Goal: Information Seeking & Learning: Learn about a topic

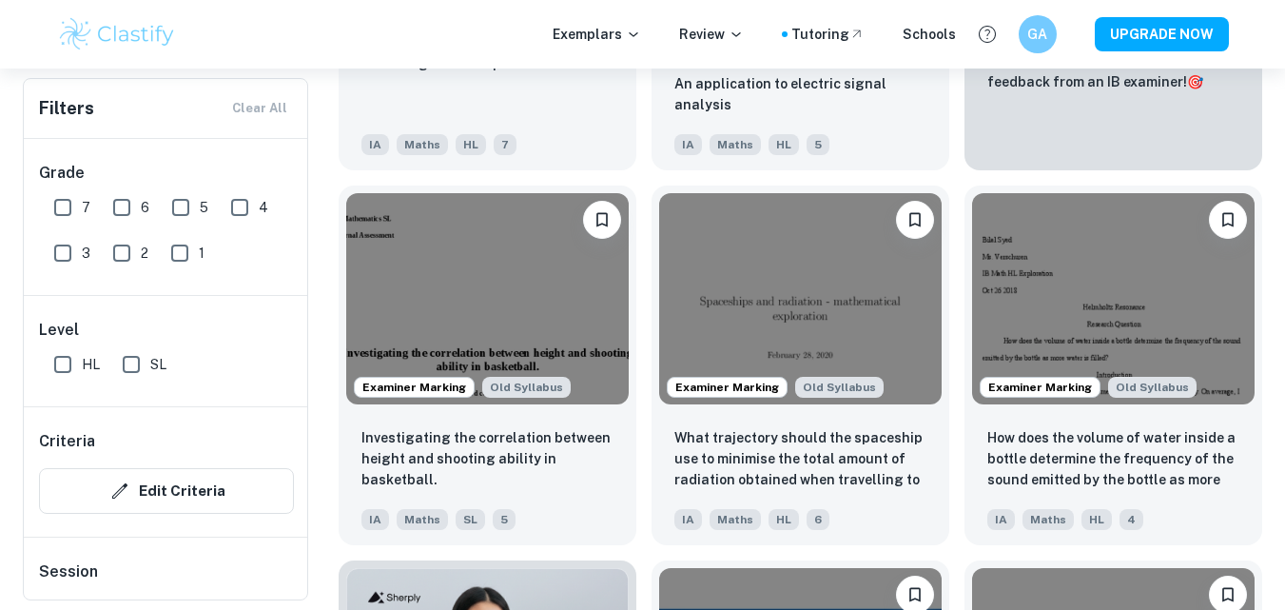
scroll to position [1362, 0]
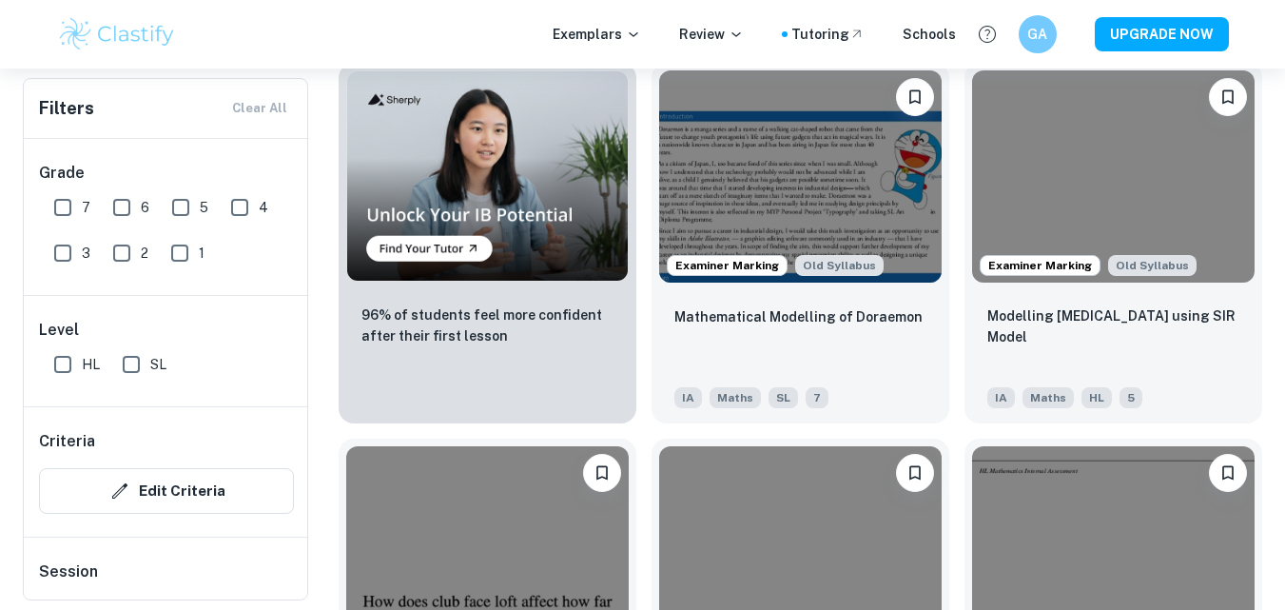
click at [119, 210] on input "6" at bounding box center [122, 207] width 38 height 38
checkbox input "true"
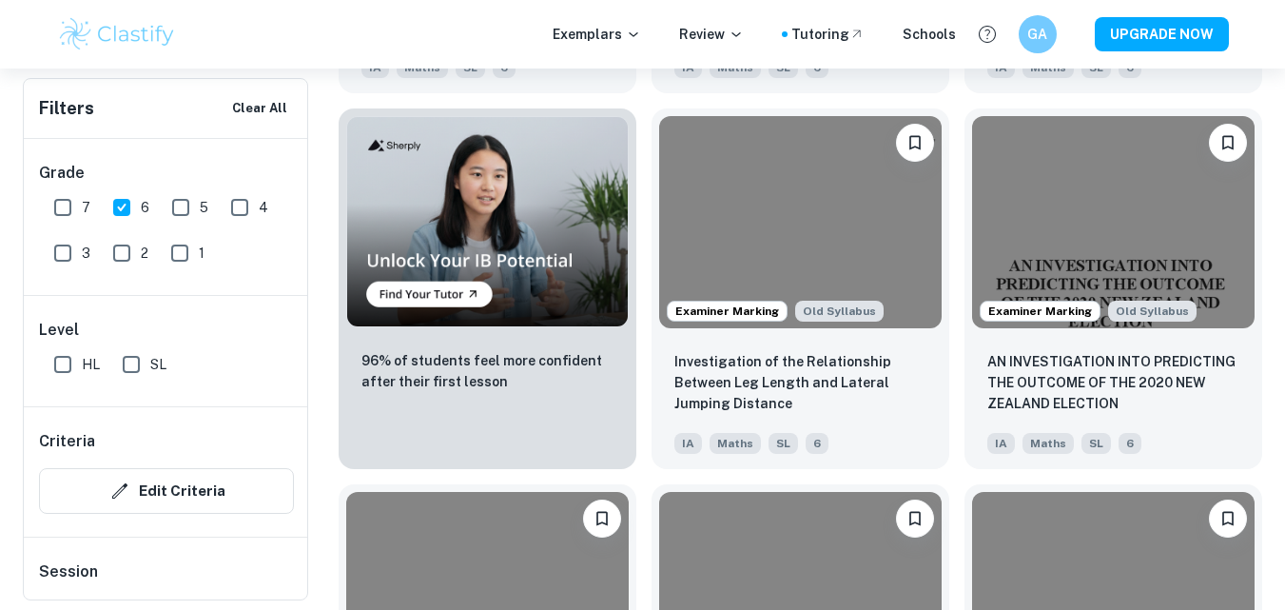
scroll to position [1407, 0]
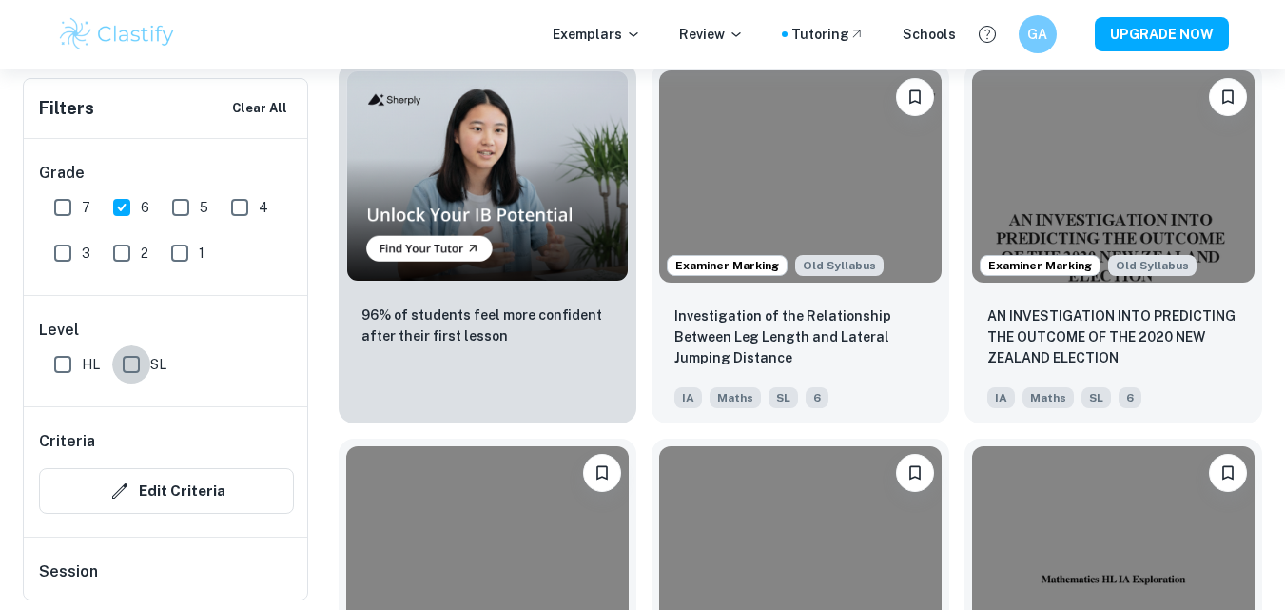
click at [129, 360] on input "SL" at bounding box center [131, 364] width 38 height 38
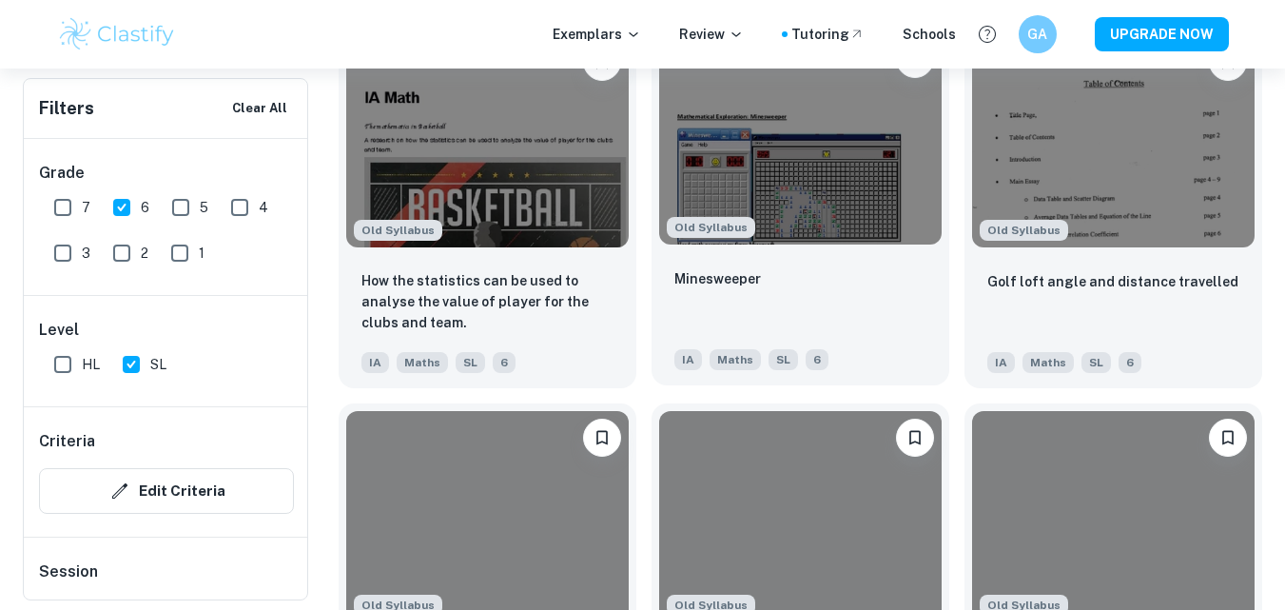
scroll to position [2209, 0]
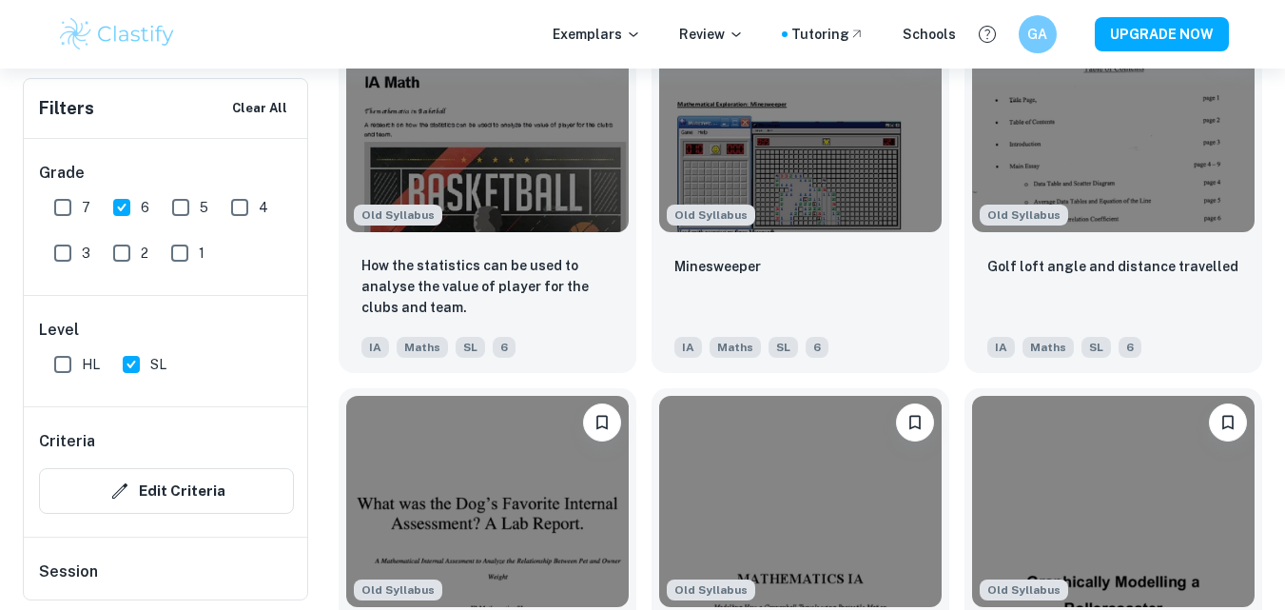
click at [127, 370] on input "SL" at bounding box center [131, 364] width 38 height 38
checkbox input "false"
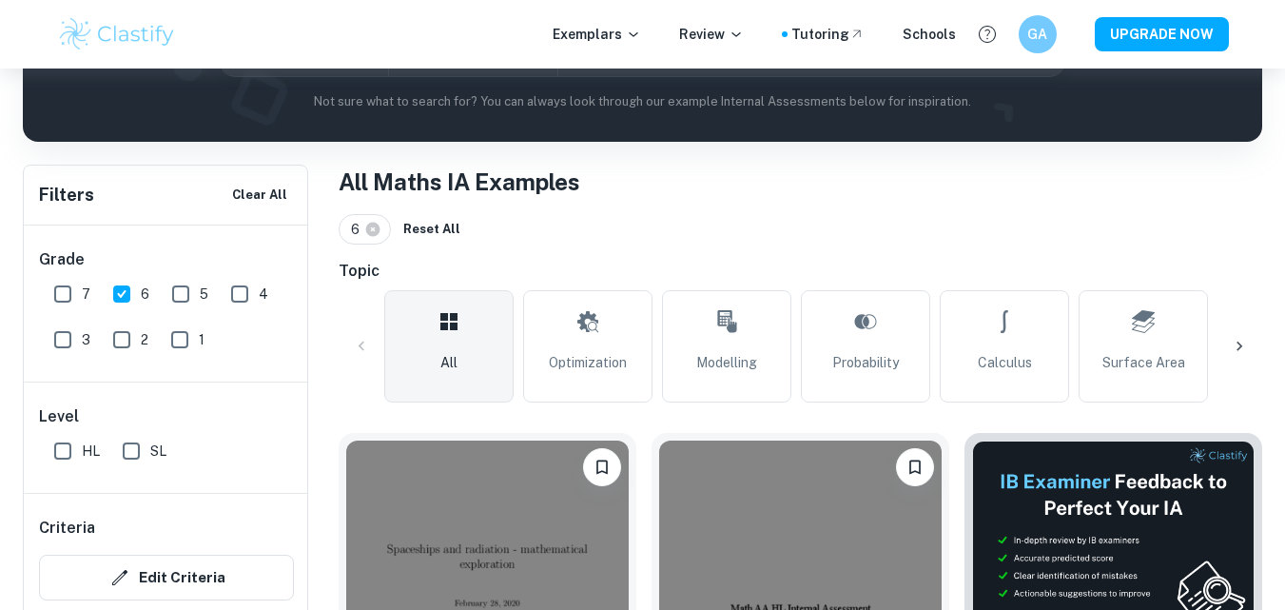
scroll to position [622, 0]
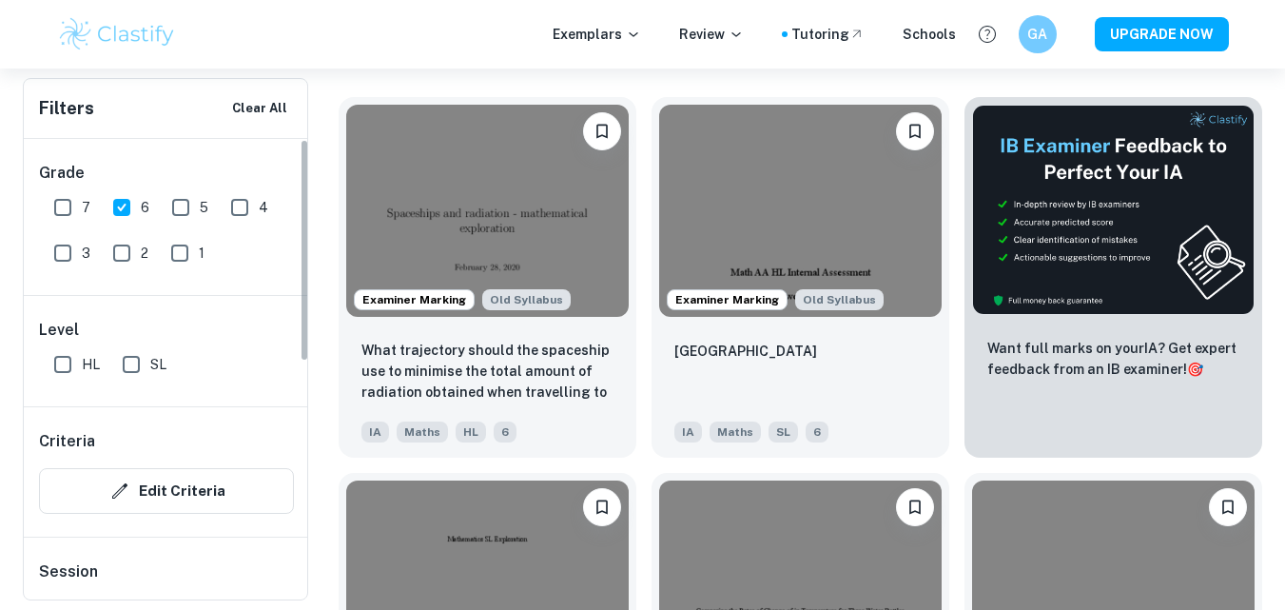
click at [116, 199] on input "6" at bounding box center [122, 207] width 38 height 38
checkbox input "false"
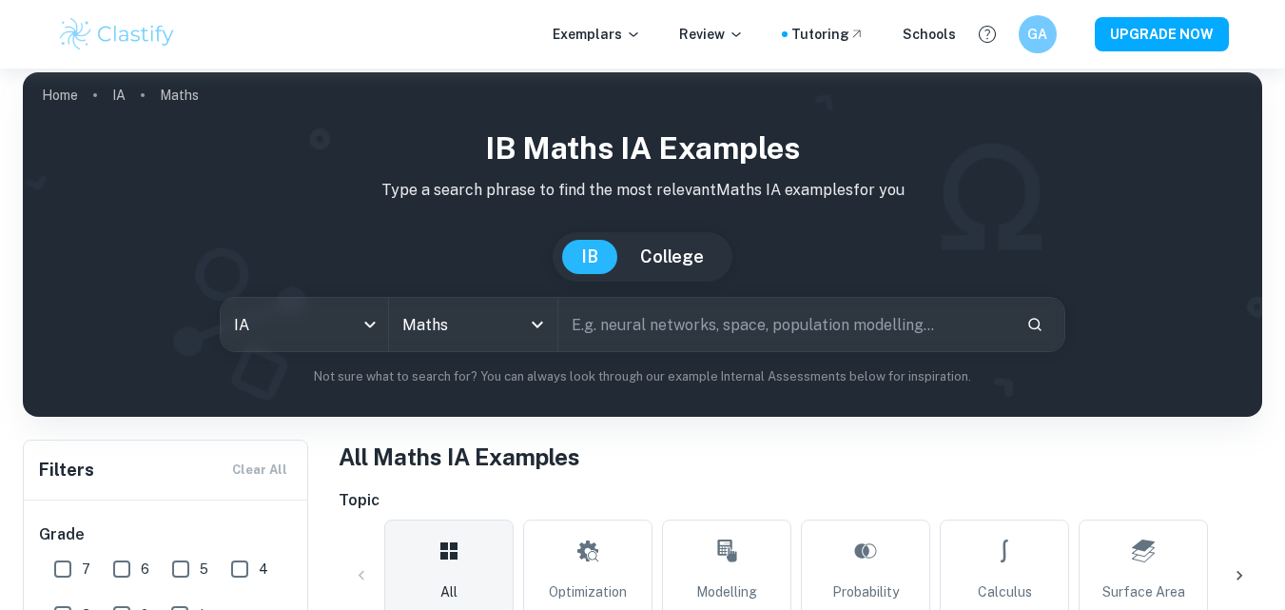
scroll to position [10, 0]
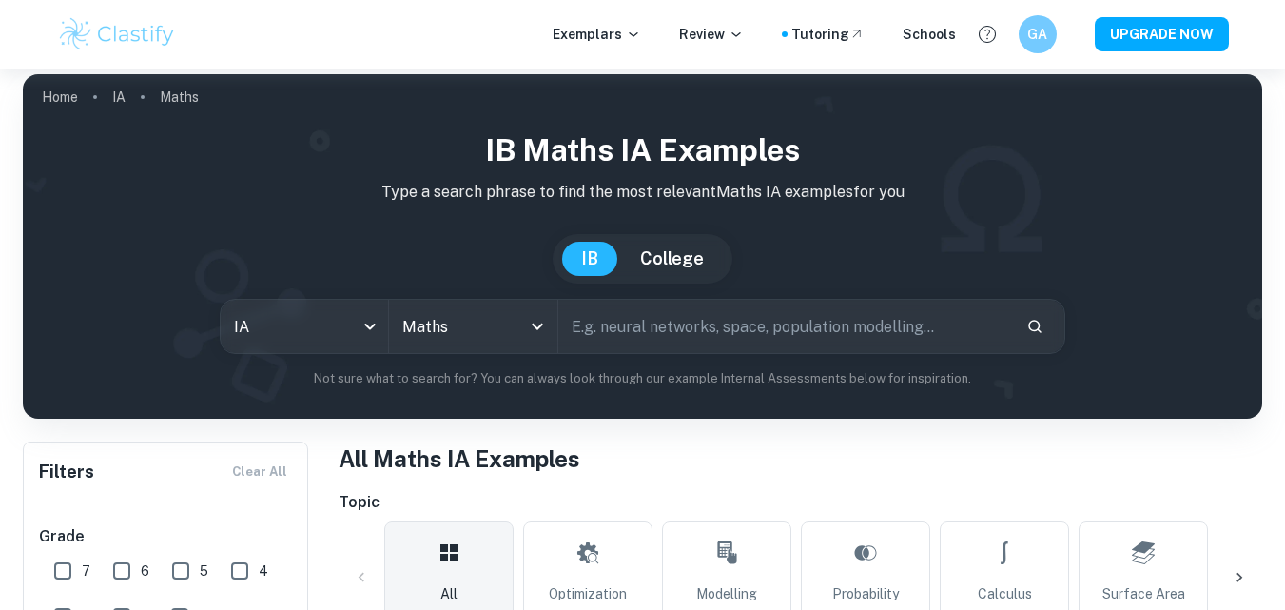
click at [657, 322] on input "text" at bounding box center [786, 326] width 454 height 53
type input "dog winnie"
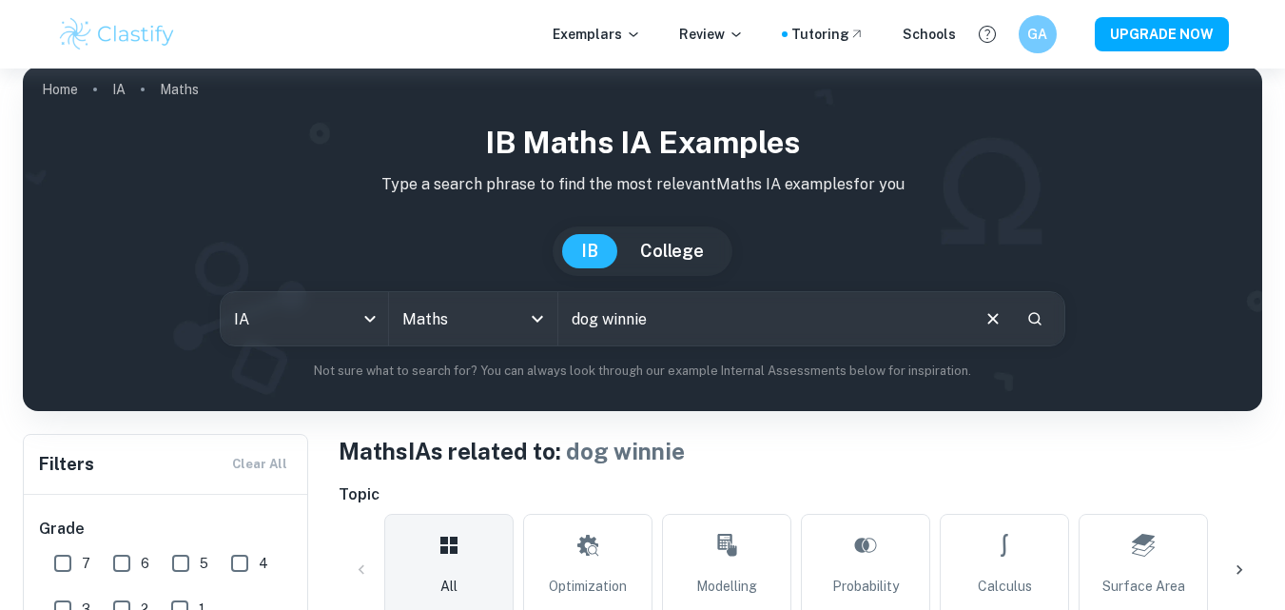
scroll to position [15, 0]
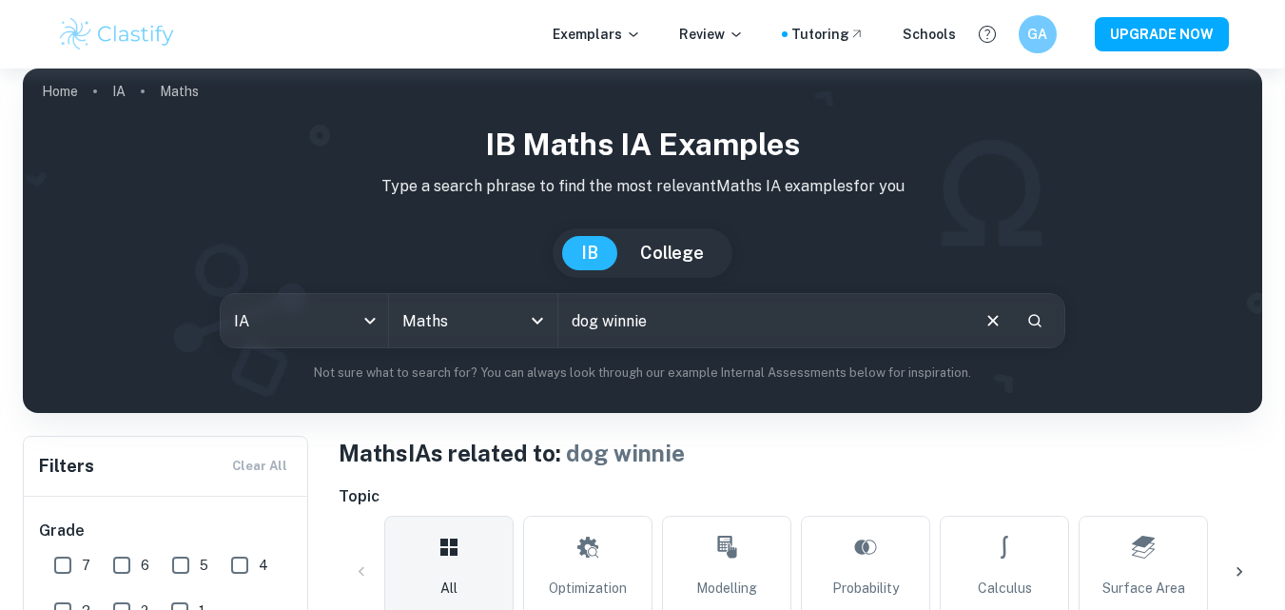
click at [704, 324] on input "dog winnie" at bounding box center [764, 320] width 410 height 53
click at [677, 322] on input "dog winnie" at bounding box center [764, 320] width 410 height 53
click at [1000, 321] on icon "Clear" at bounding box center [993, 320] width 21 height 21
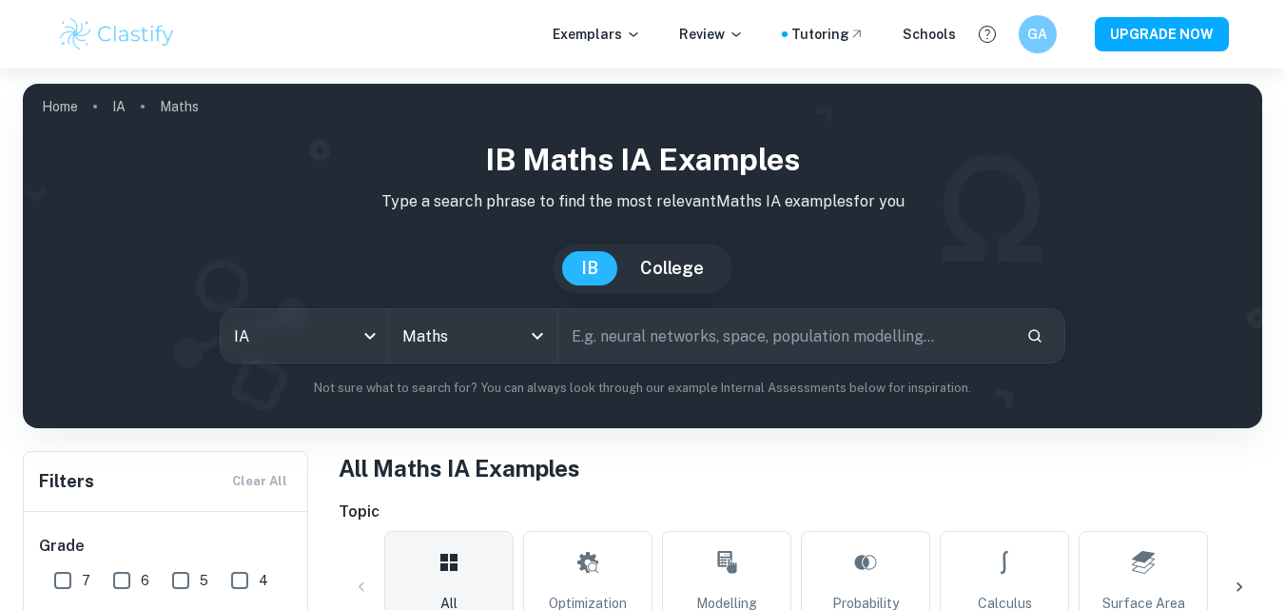
click at [713, 333] on input "text" at bounding box center [786, 335] width 454 height 53
type input "dog"
click at [808, 360] on input "dog" at bounding box center [764, 335] width 410 height 53
click at [1001, 347] on button "Clear" at bounding box center [993, 336] width 36 height 36
click at [787, 313] on input "text" at bounding box center [786, 335] width 454 height 53
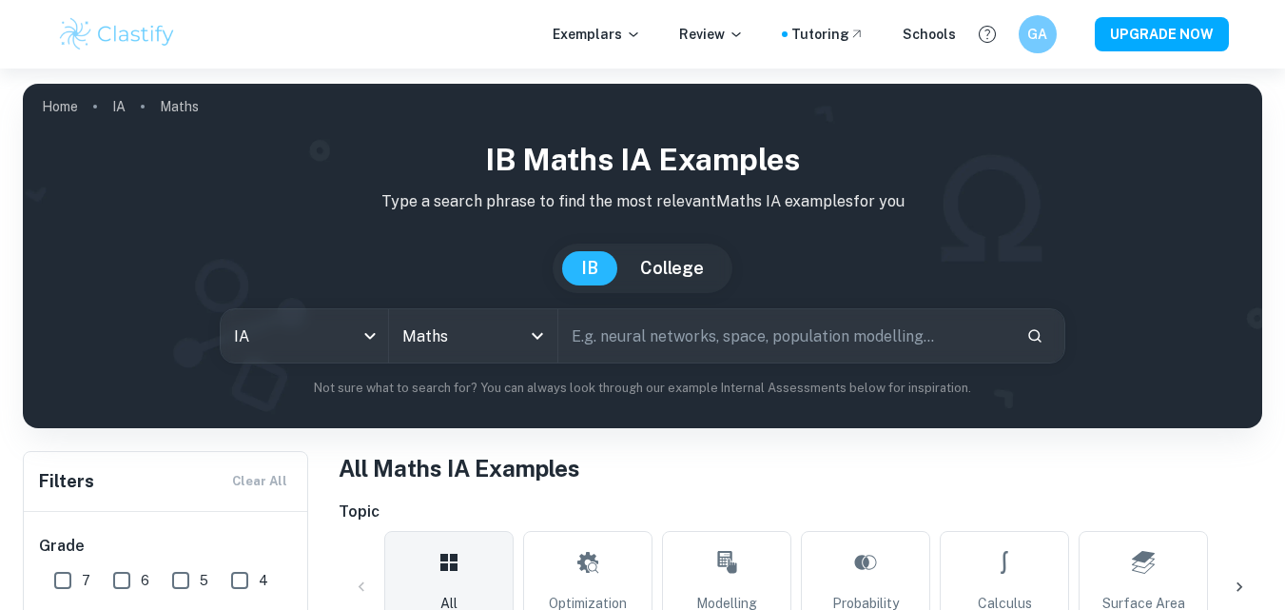
click at [747, 342] on input "text" at bounding box center [786, 335] width 454 height 53
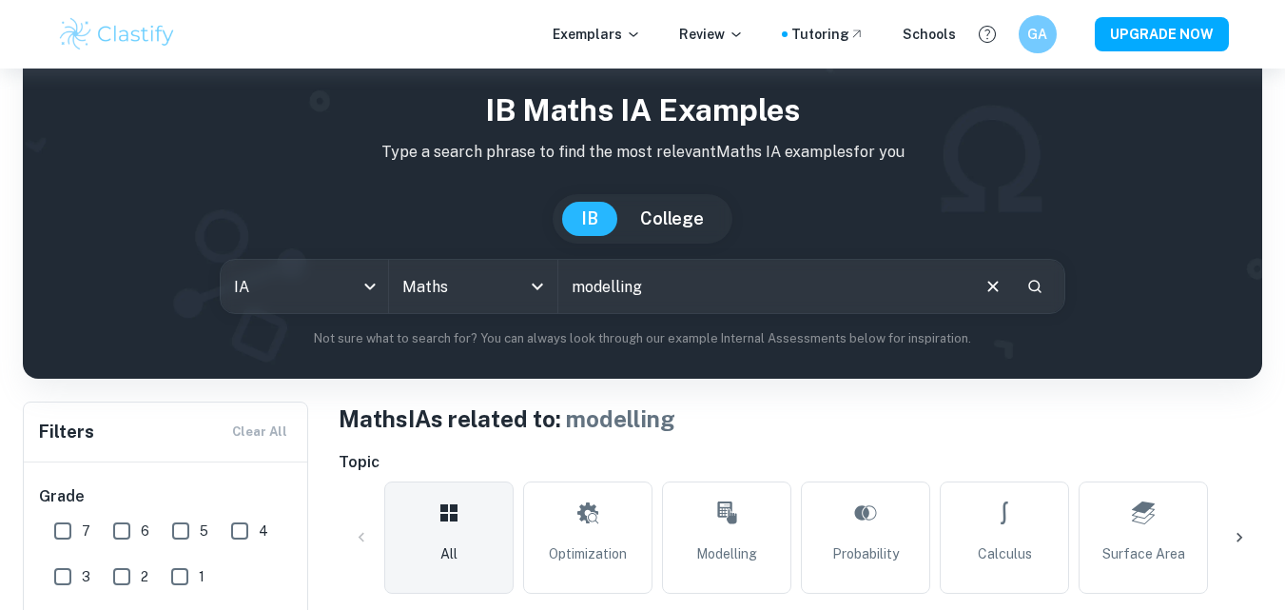
scroll to position [241, 0]
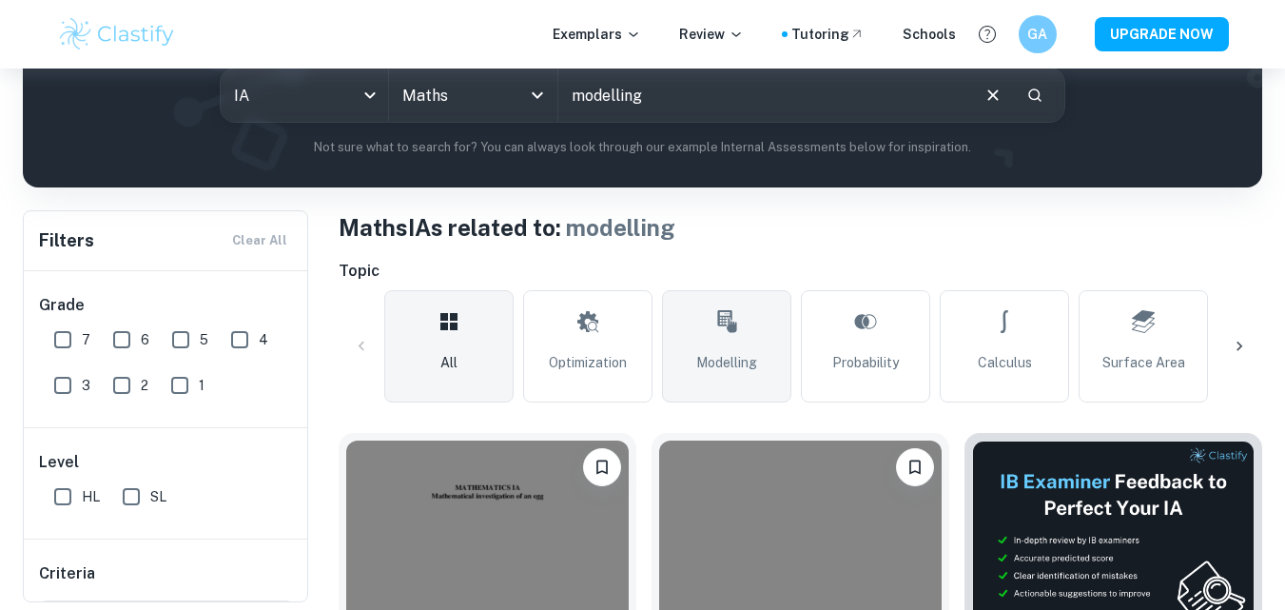
click at [729, 368] on span "Modelling" at bounding box center [726, 362] width 61 height 21
type input "Modelling"
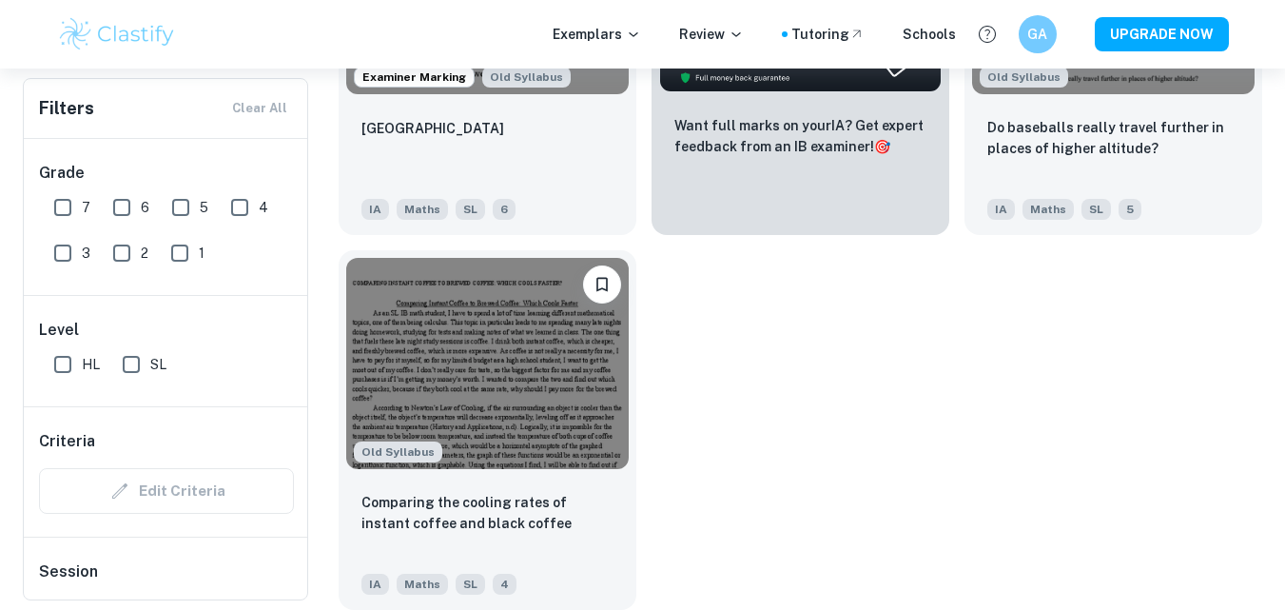
scroll to position [10941, 0]
click at [119, 211] on input "6" at bounding box center [122, 207] width 38 height 38
checkbox input "true"
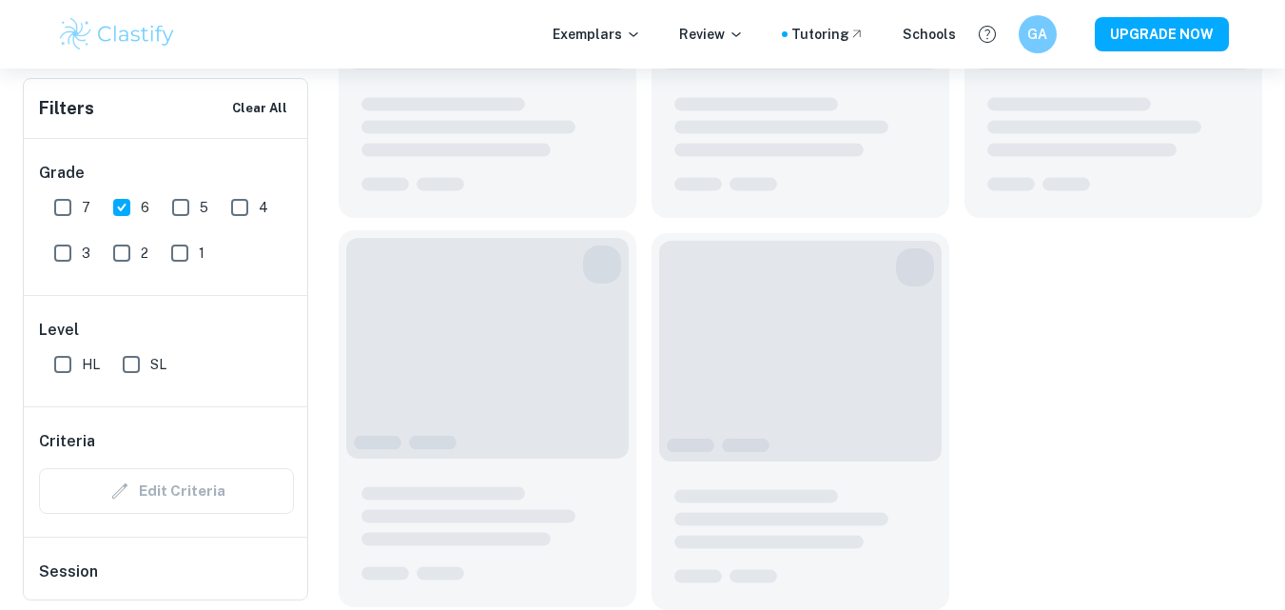
click at [56, 364] on input "HL" at bounding box center [63, 364] width 38 height 38
checkbox input "true"
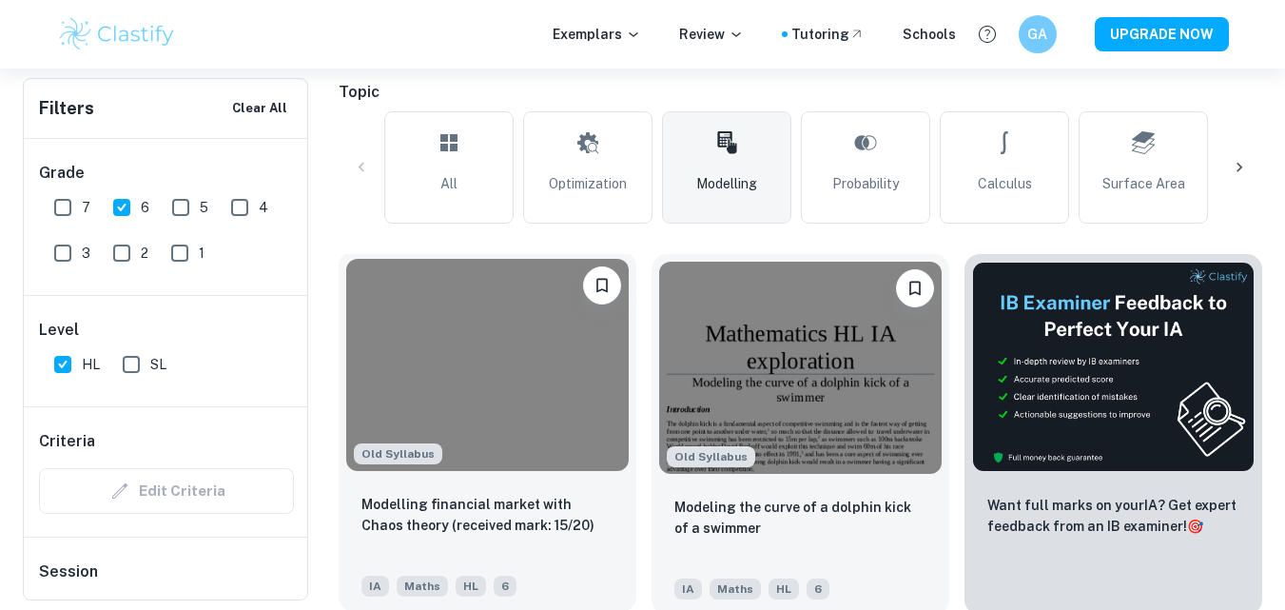
scroll to position [0, 0]
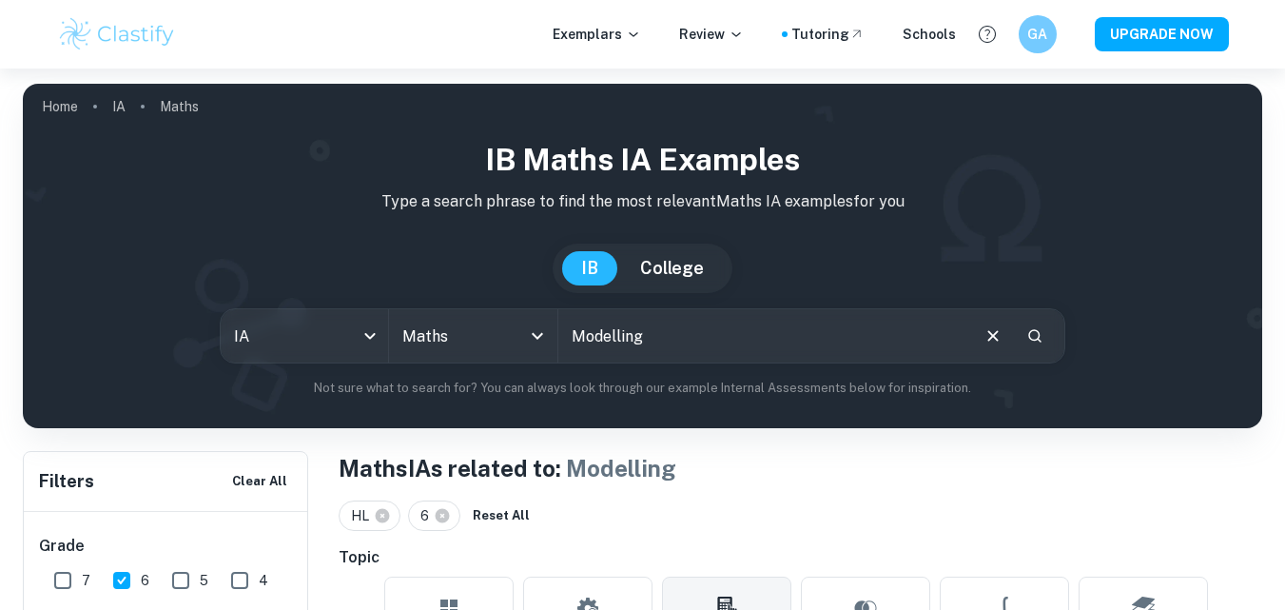
click at [684, 259] on button "College" at bounding box center [672, 268] width 102 height 34
checkbox input "false"
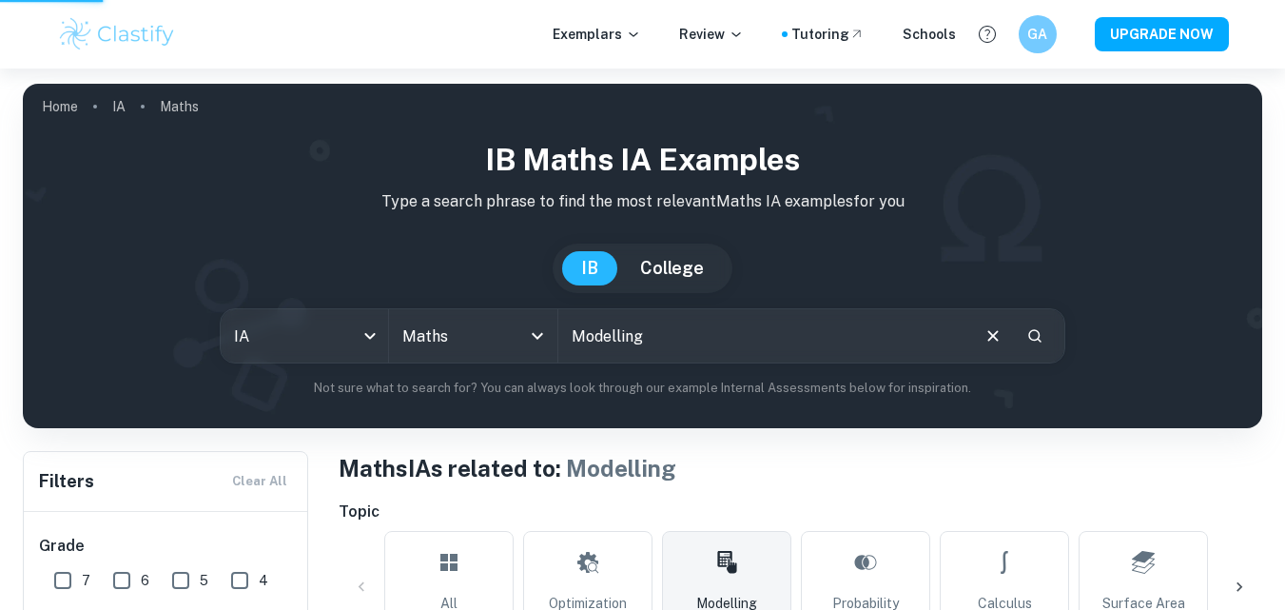
click at [367, 315] on body "We value your privacy We use cookies to enhance your browsing experience, serve…" at bounding box center [642, 374] width 1285 height 610
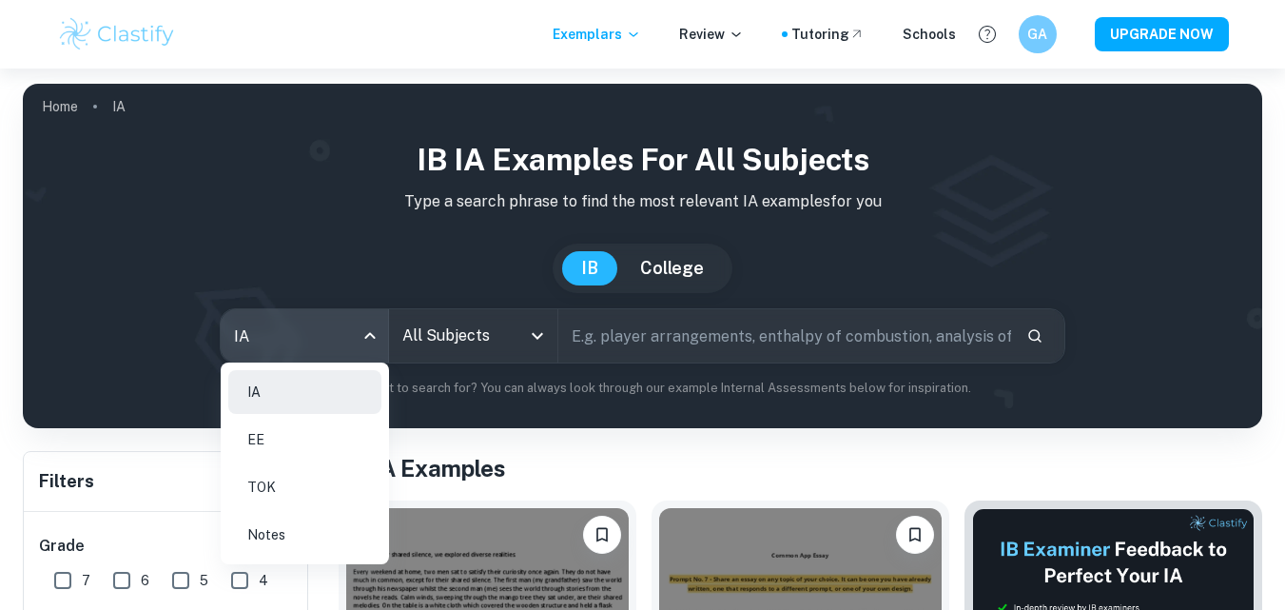
click at [376, 217] on div at bounding box center [642, 305] width 1285 height 610
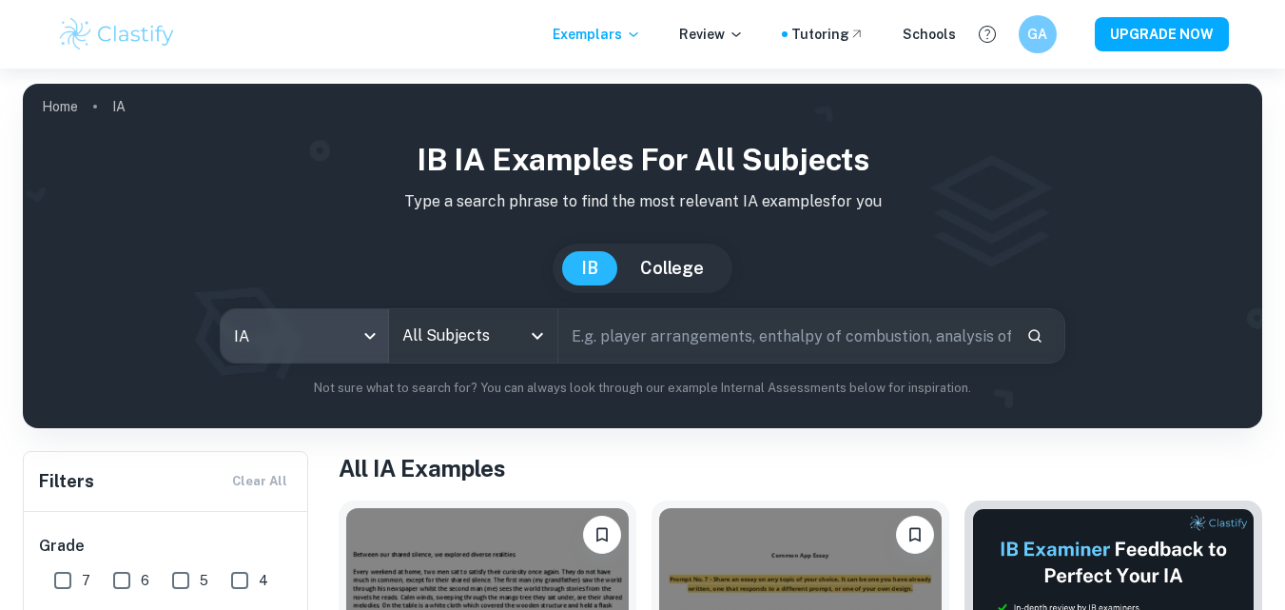
click at [482, 349] on input "All Subjects" at bounding box center [459, 336] width 123 height 36
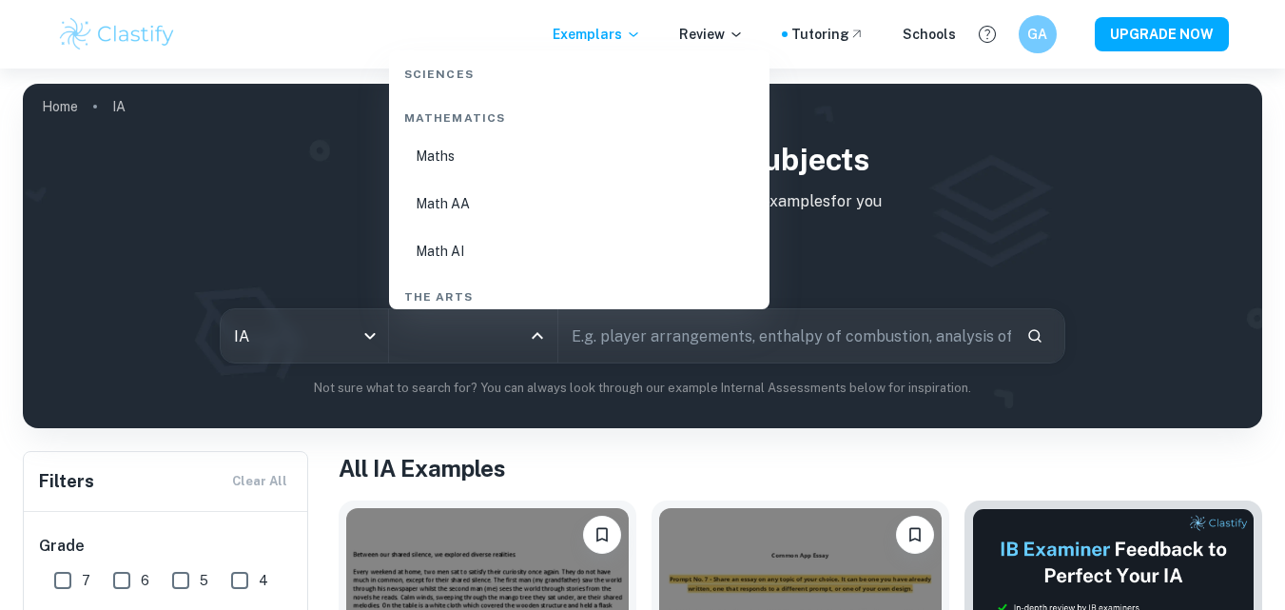
scroll to position [3267, 0]
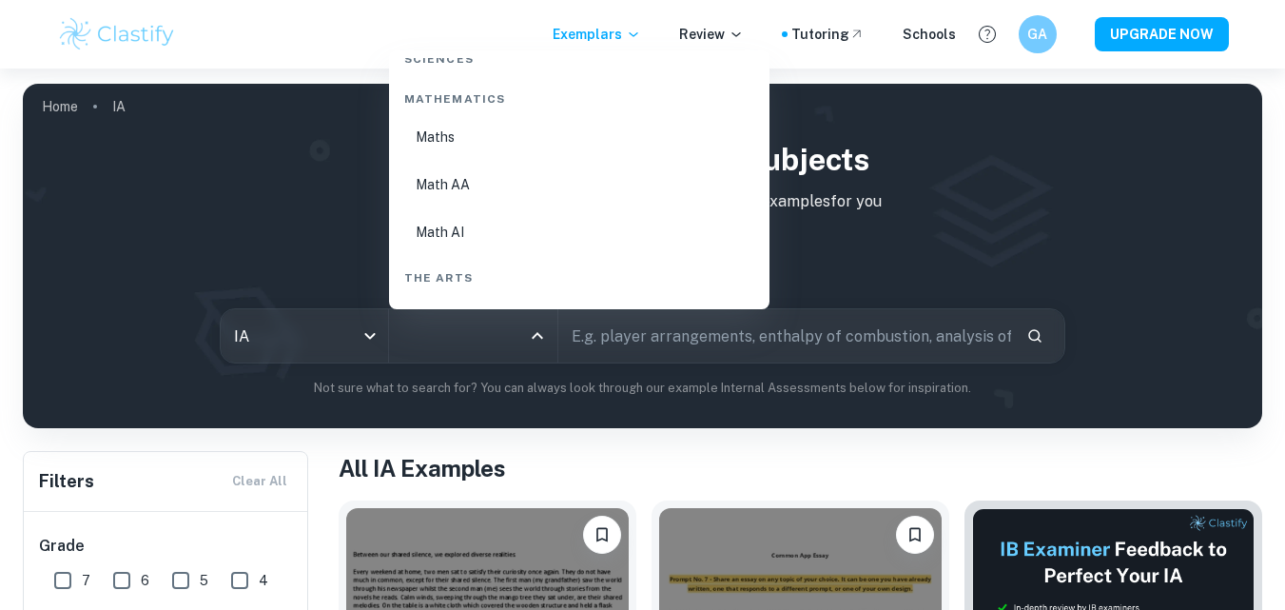
click at [446, 185] on li "Math AA" at bounding box center [579, 185] width 365 height 44
type input "Math AA"
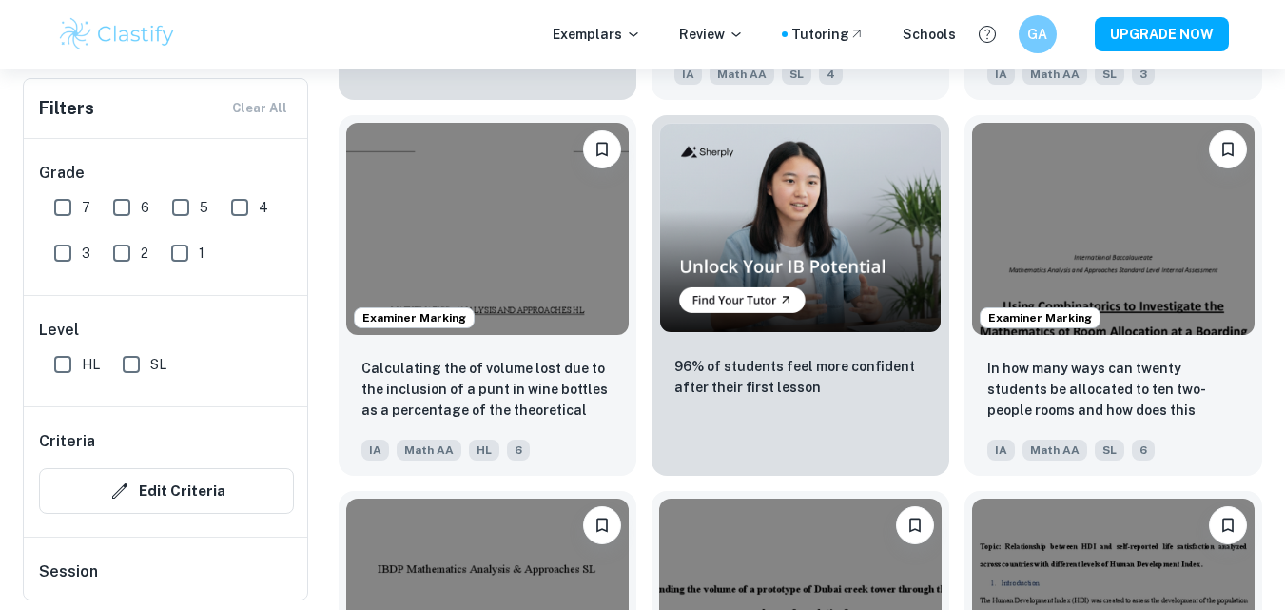
scroll to position [9519, 0]
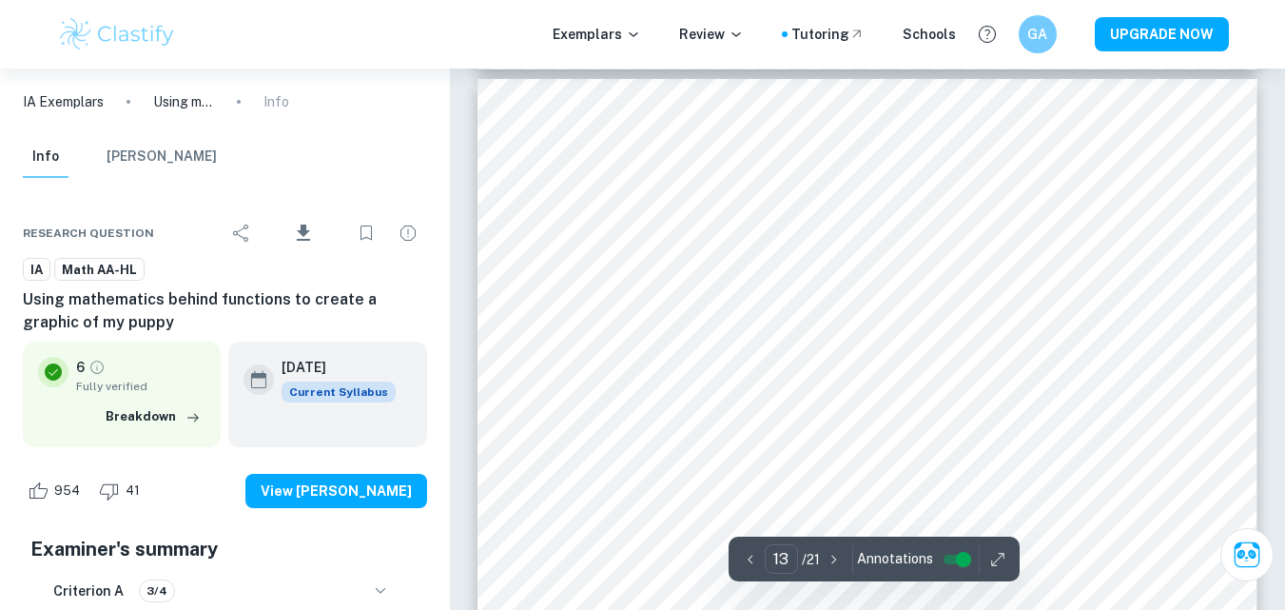
scroll to position [13732, 0]
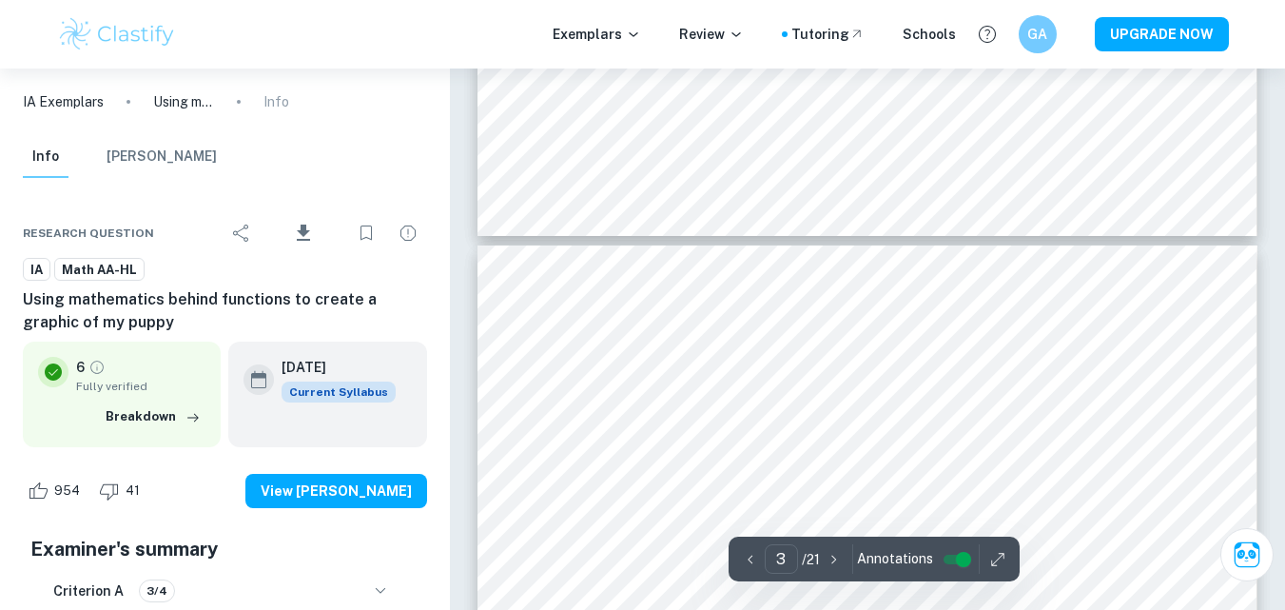
type input "4"
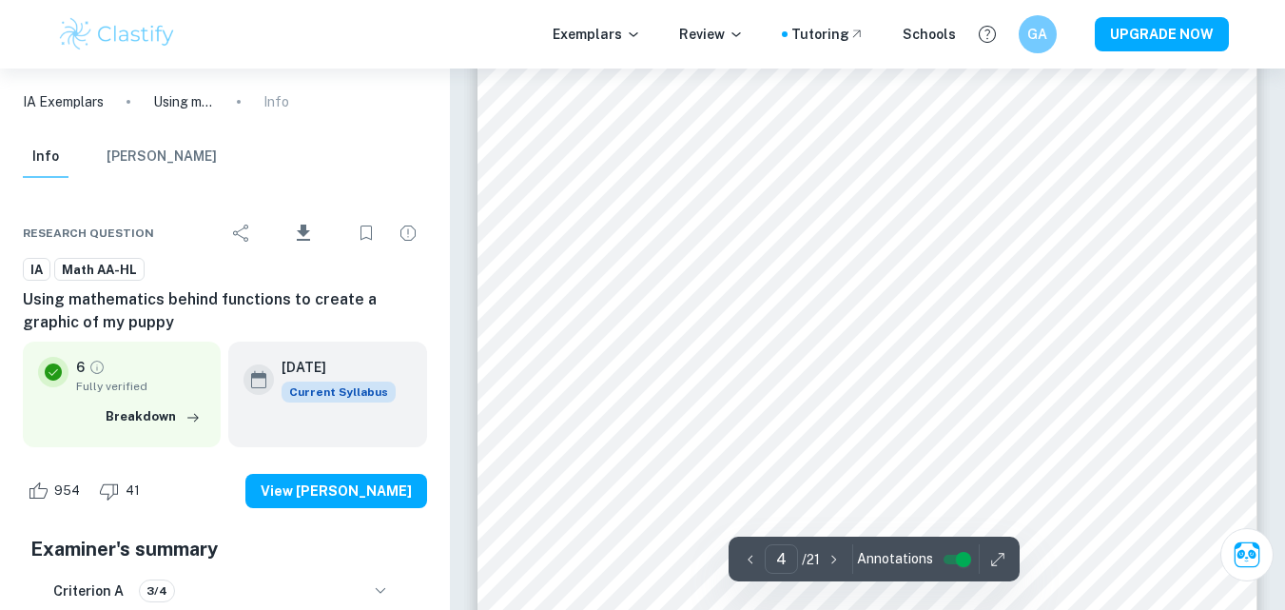
scroll to position [3791, 0]
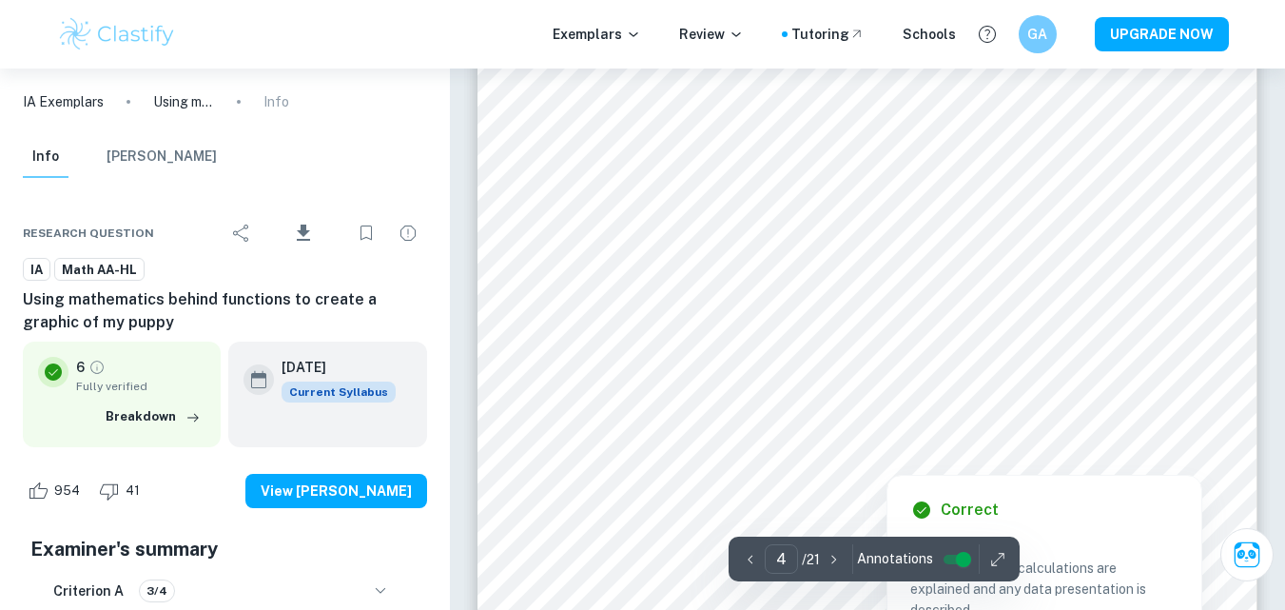
click at [948, 382] on div at bounding box center [1004, 386] width 279 height 35
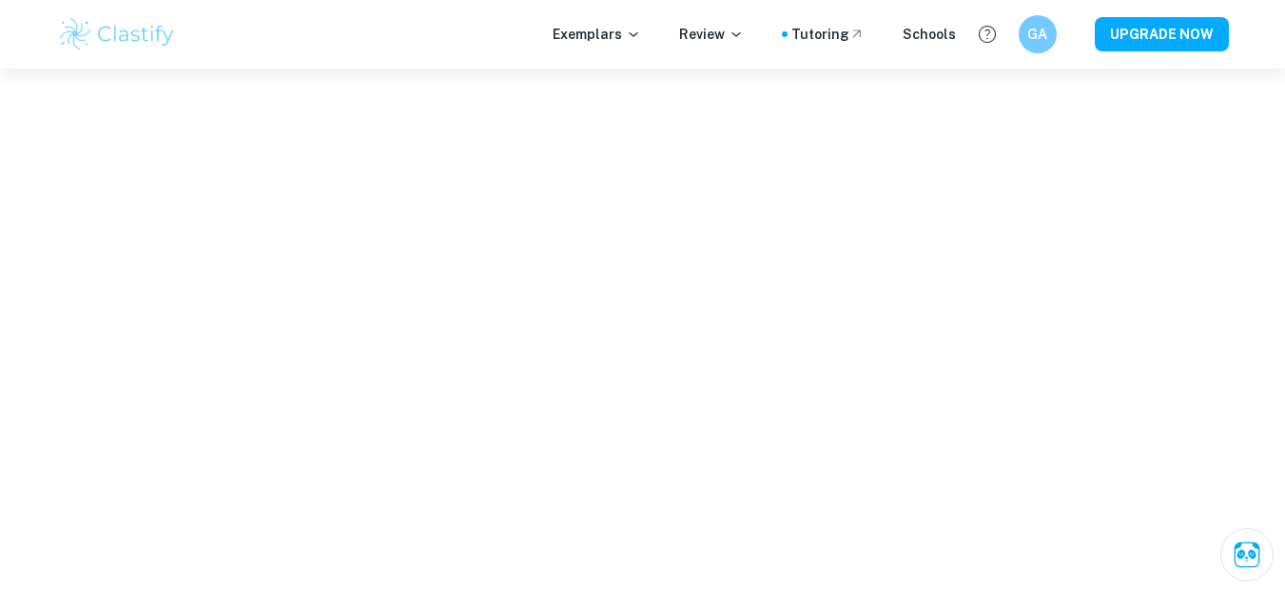
scroll to position [4632, 0]
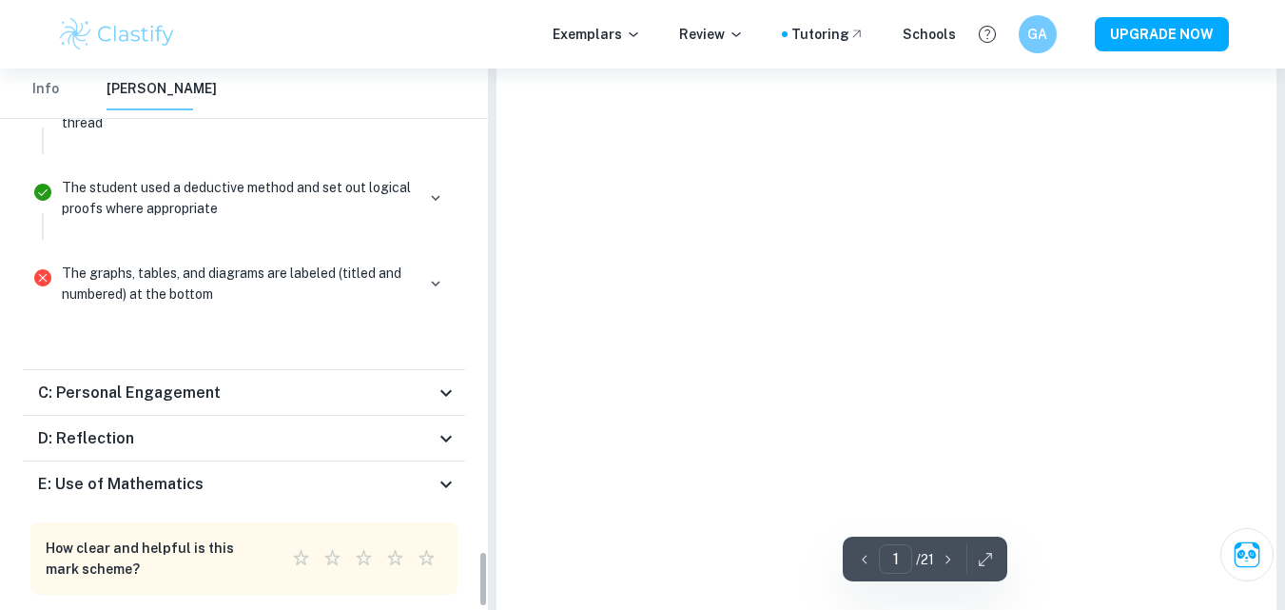
type input "4"
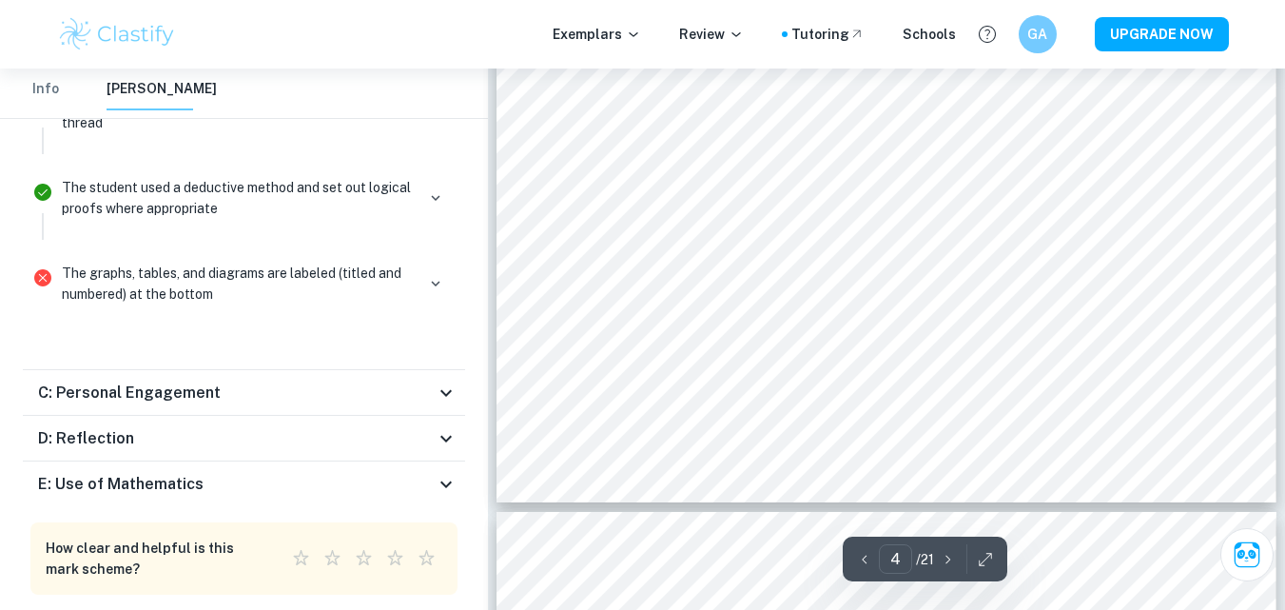
scroll to position [4026, 0]
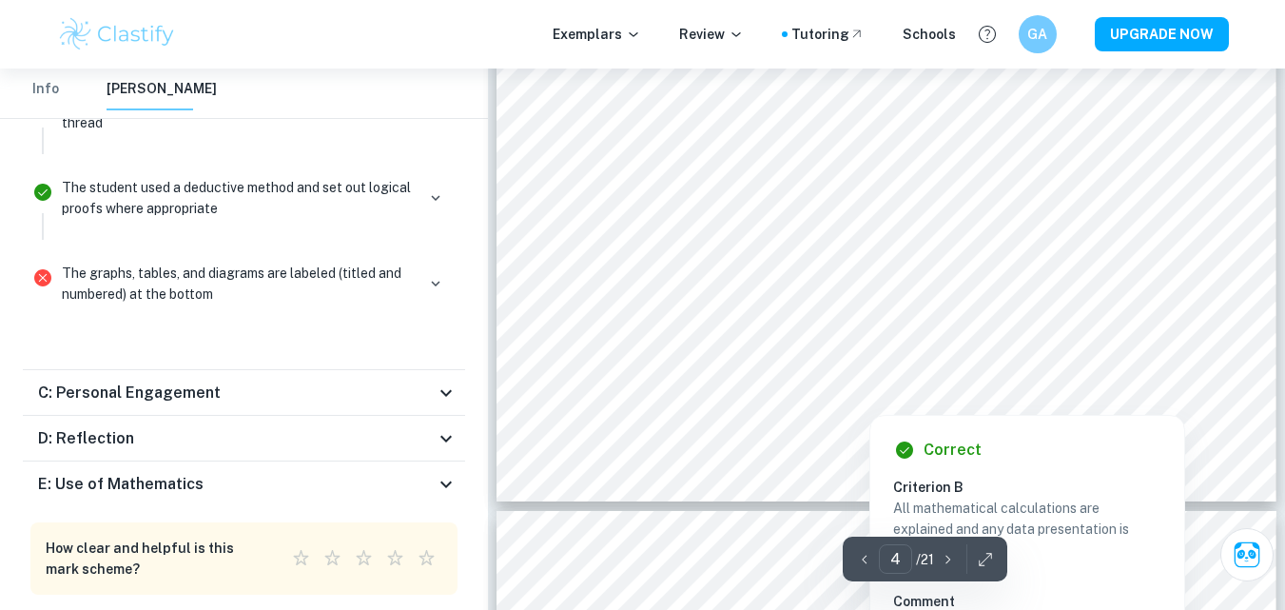
drag, startPoint x: 1133, startPoint y: 413, endPoint x: 1157, endPoint y: 407, distance: 24.5
click at [1148, 410] on div "Correct Criterion B All mathematical calculations are explained and any data pr…" at bounding box center [1028, 588] width 316 height 367
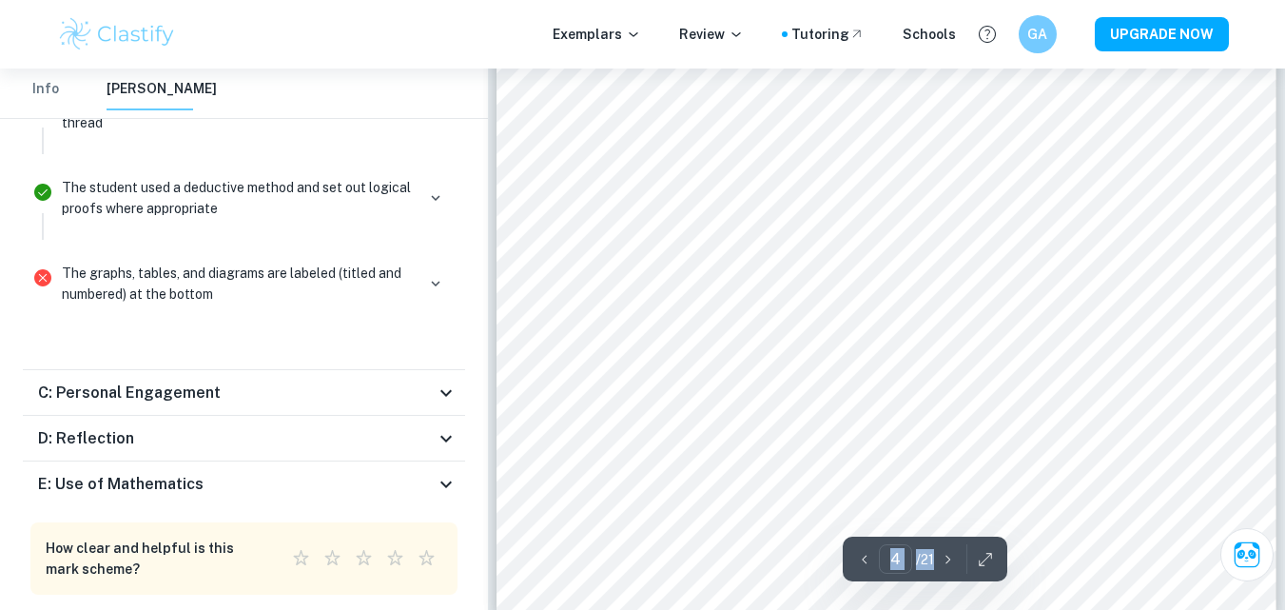
scroll to position [3917, 0]
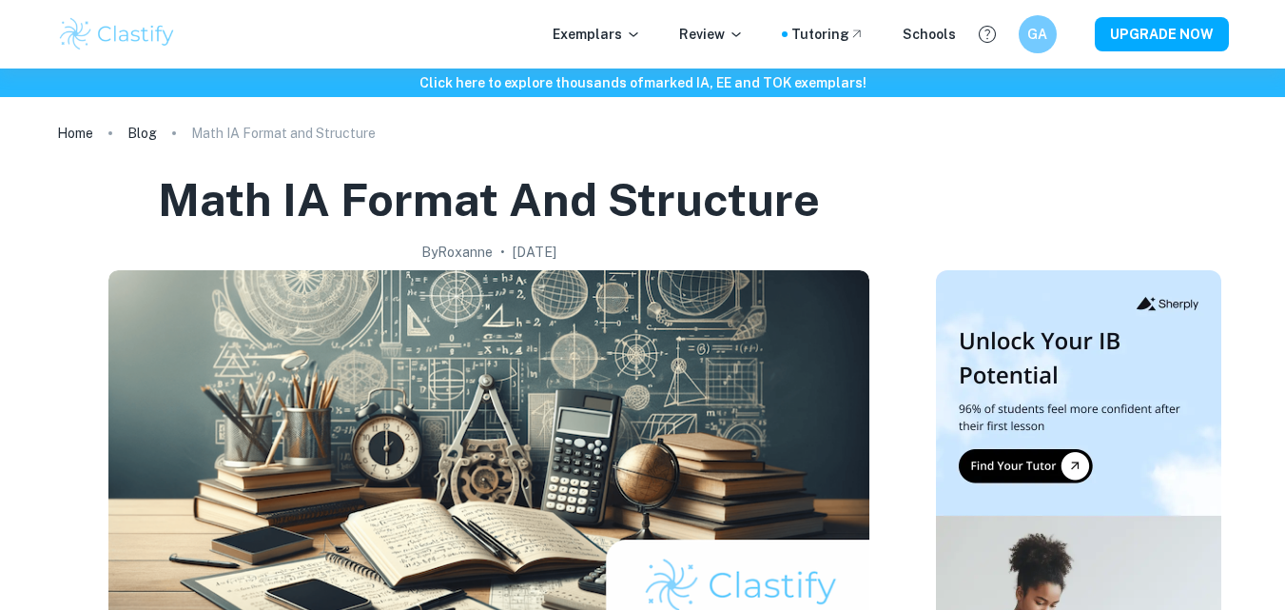
checkbox input "true"
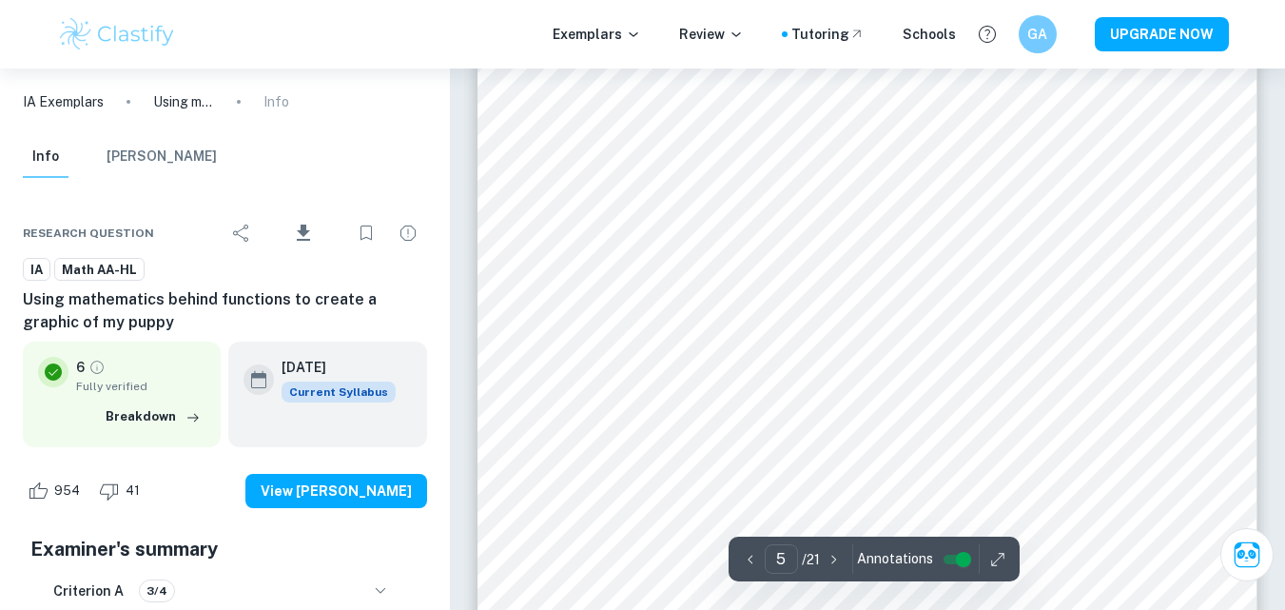
scroll to position [4996, 0]
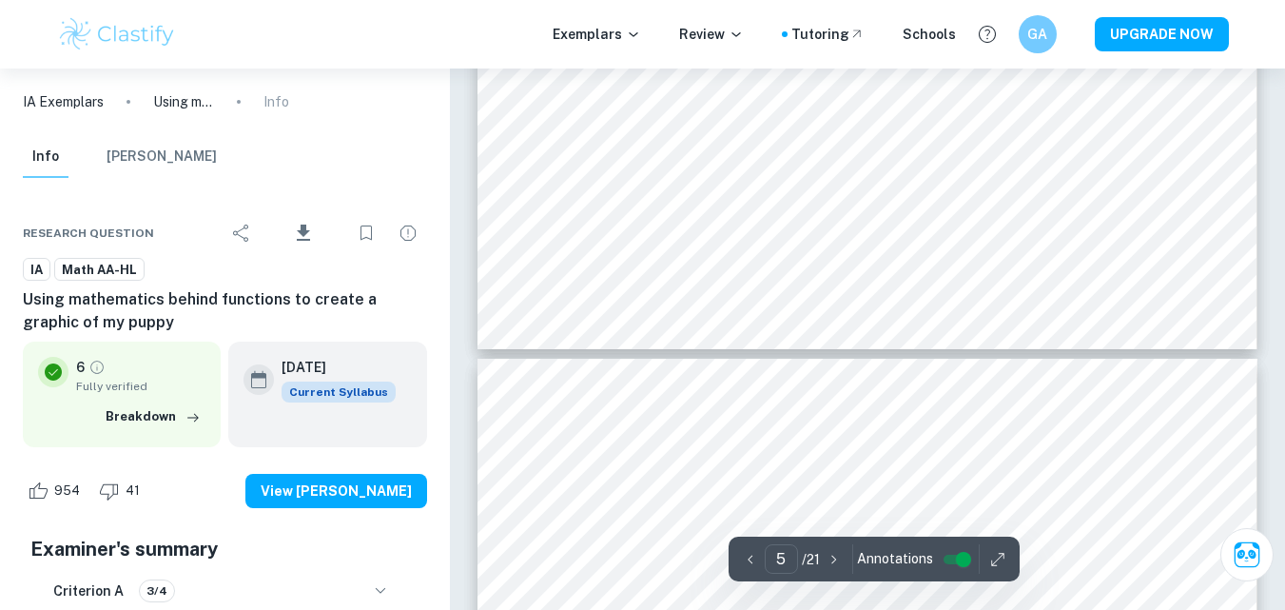
type input "6"
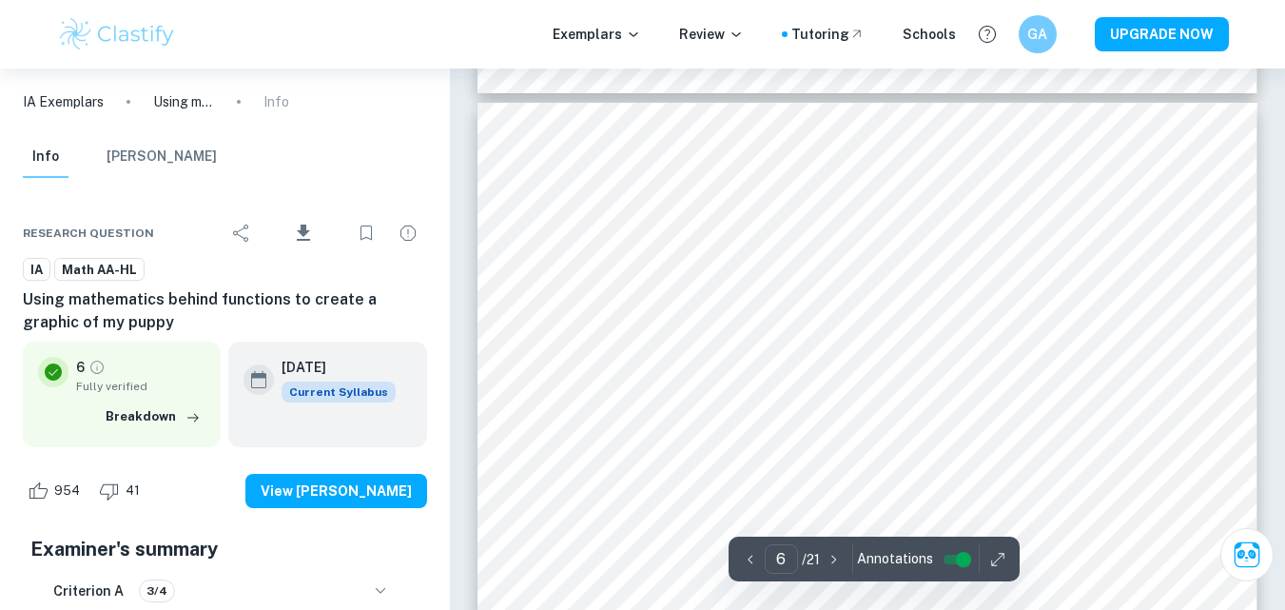
scroll to position [5674, 0]
